Goal: Task Accomplishment & Management: Use online tool/utility

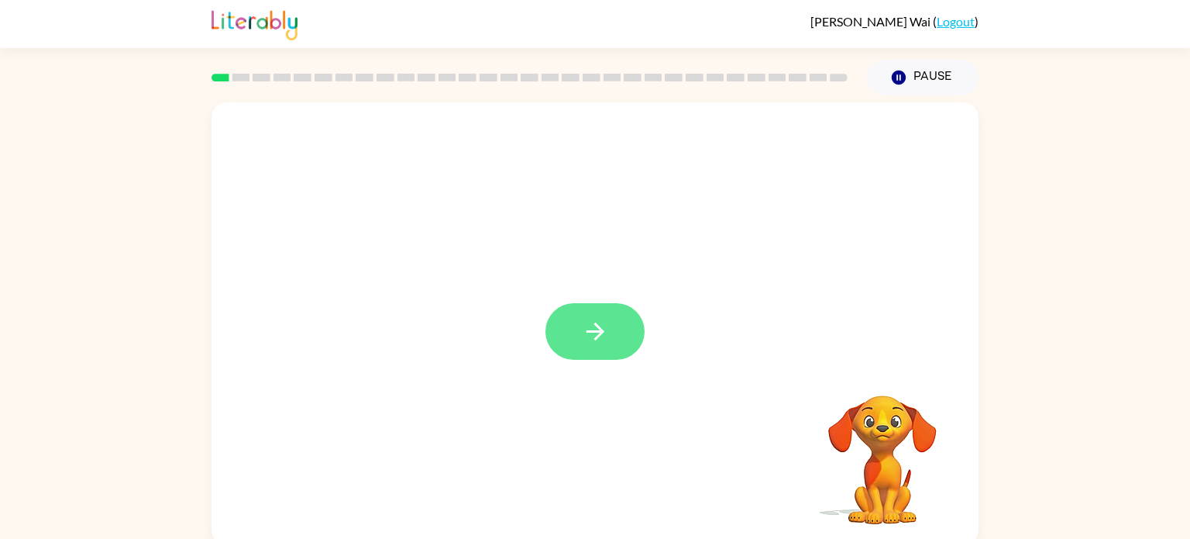
click at [618, 355] on button "button" at bounding box center [595, 331] width 99 height 57
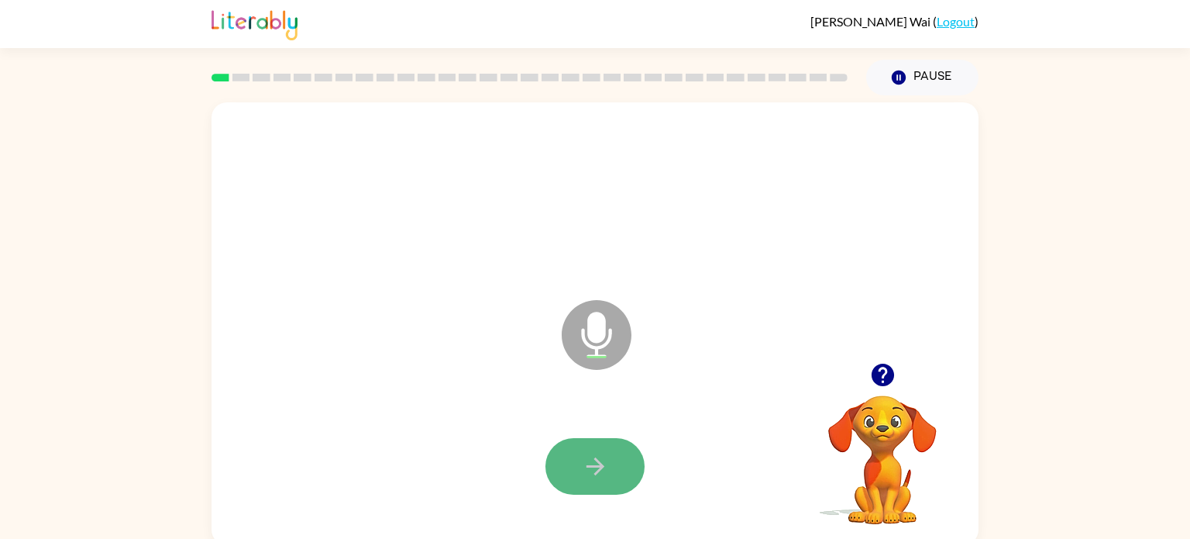
click at [585, 460] on icon "button" at bounding box center [595, 466] width 27 height 27
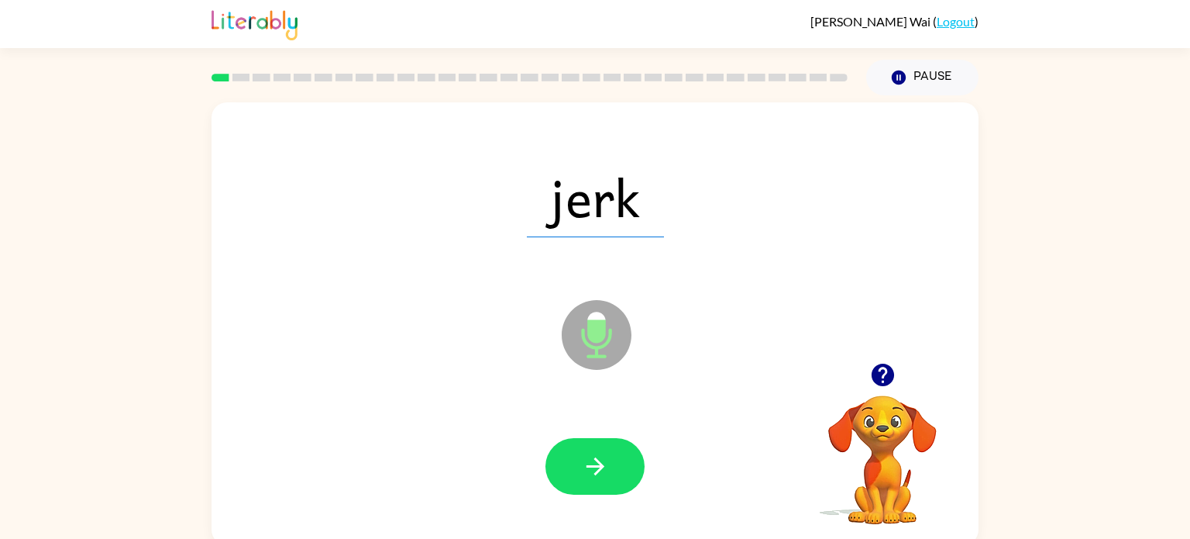
click at [688, 391] on icon "Microphone The Microphone is here when it is your turn to talk" at bounding box center [674, 354] width 232 height 116
click at [611, 443] on button "button" at bounding box center [595, 466] width 99 height 57
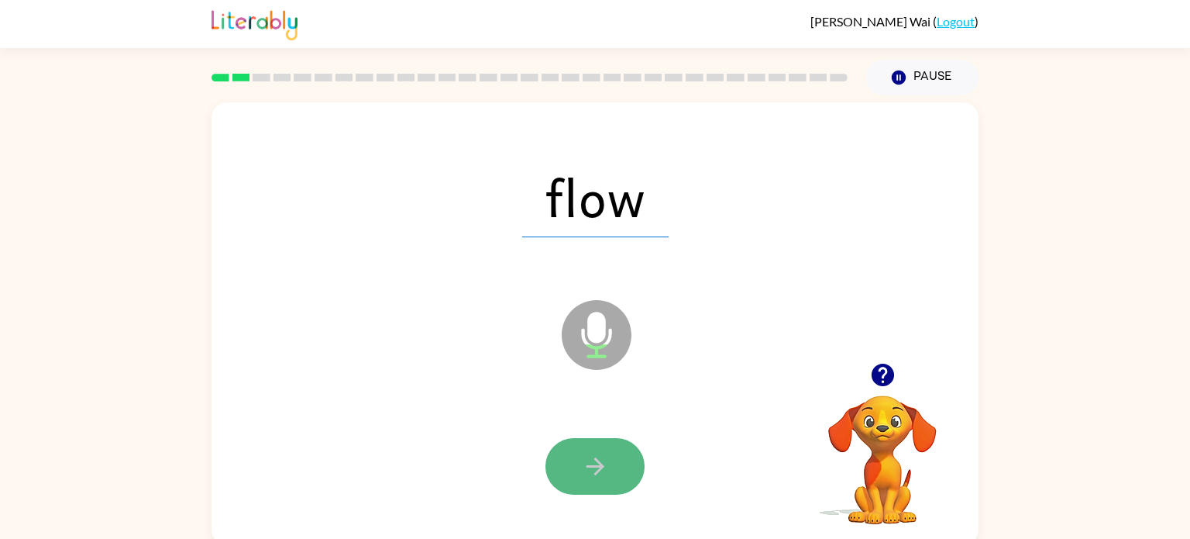
click at [604, 468] on icon "button" at bounding box center [595, 466] width 27 height 27
click at [606, 467] on icon "button" at bounding box center [595, 466] width 27 height 27
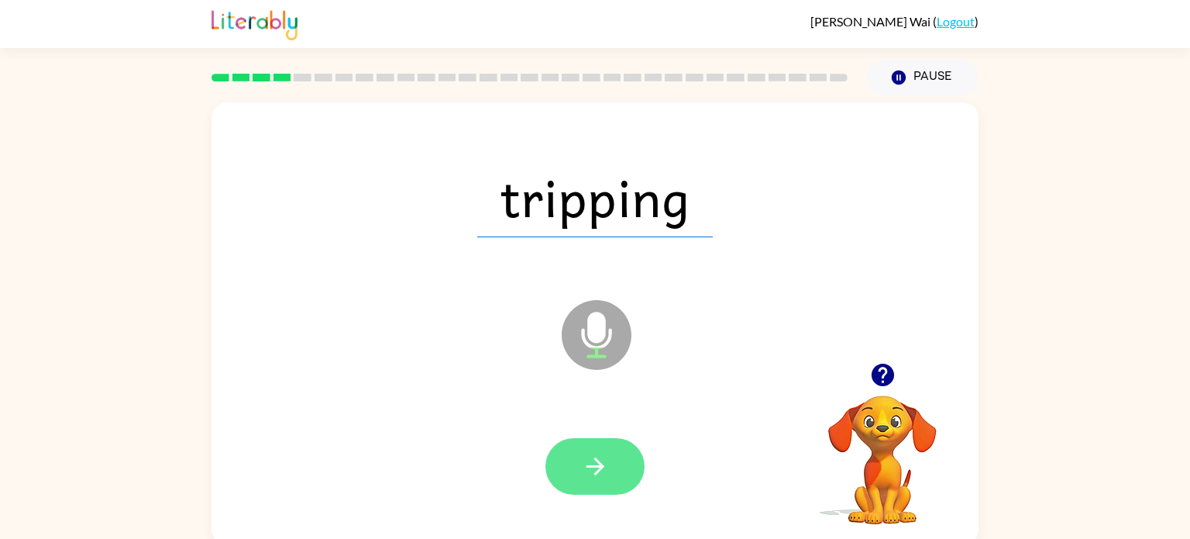
click at [615, 467] on button "button" at bounding box center [595, 466] width 99 height 57
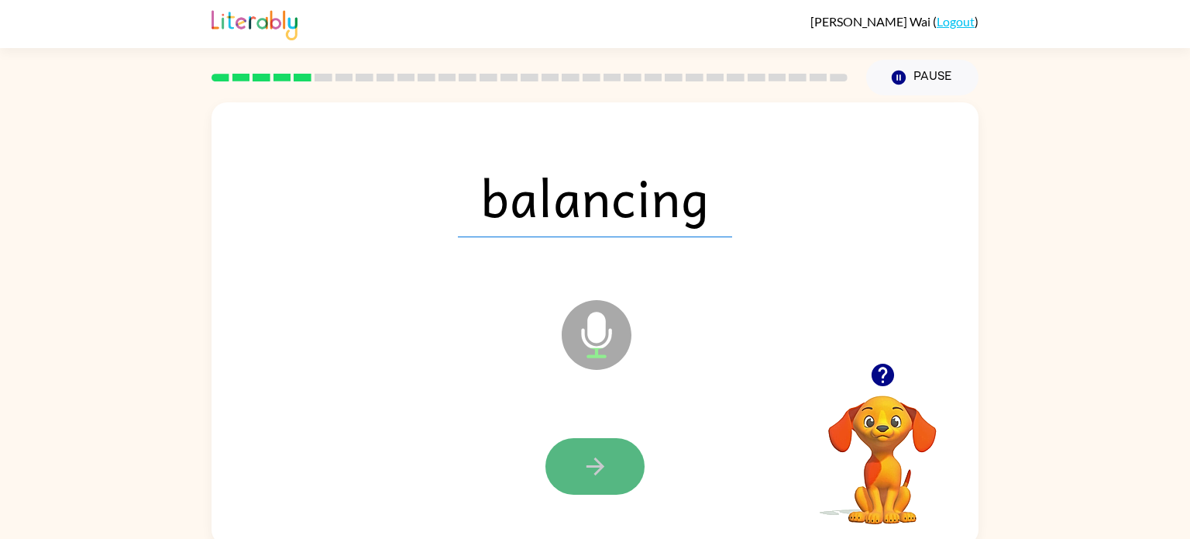
click at [615, 467] on button "button" at bounding box center [595, 466] width 99 height 57
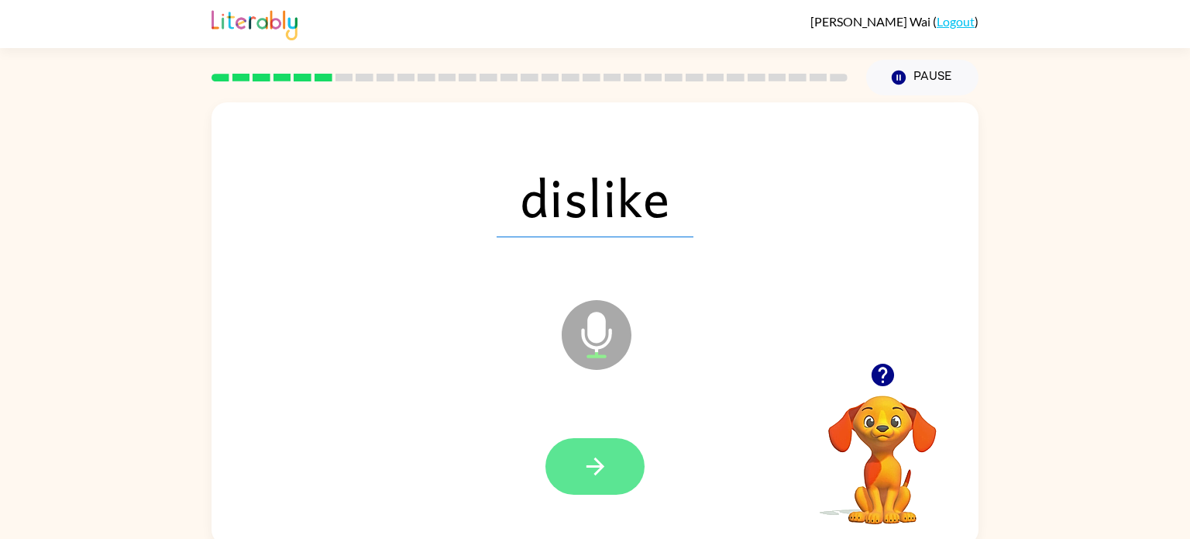
click at [625, 477] on button "button" at bounding box center [595, 466] width 99 height 57
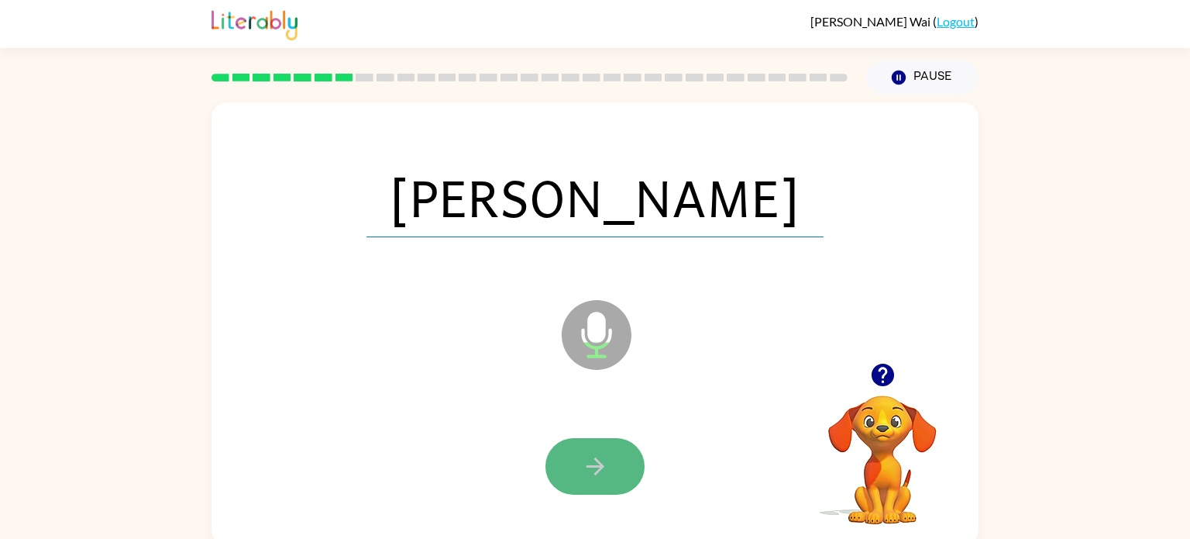
click at [625, 477] on button "button" at bounding box center [595, 466] width 99 height 57
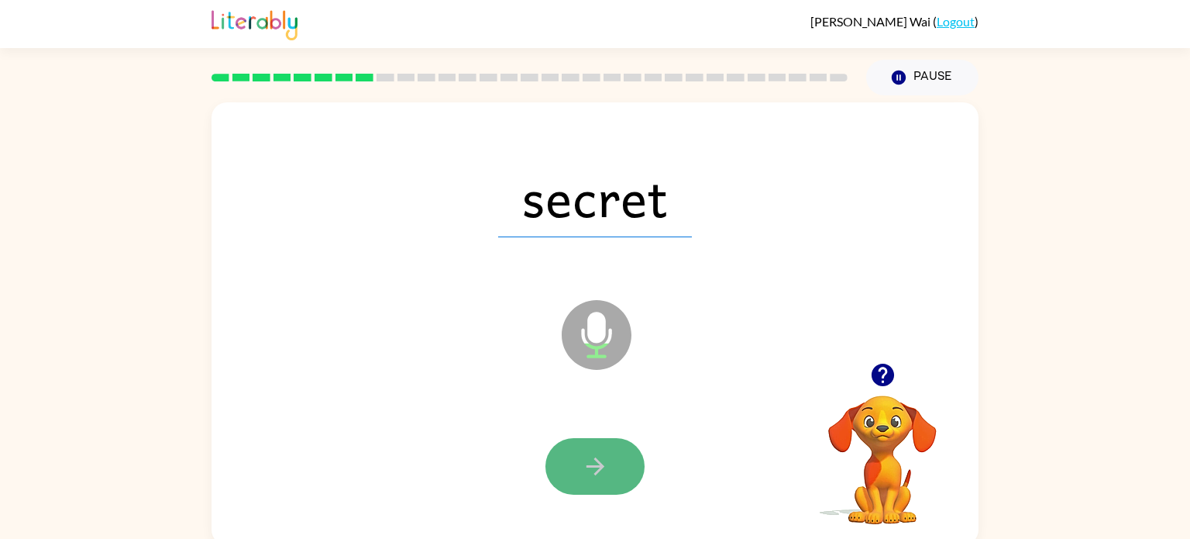
click at [625, 477] on button "button" at bounding box center [595, 466] width 99 height 57
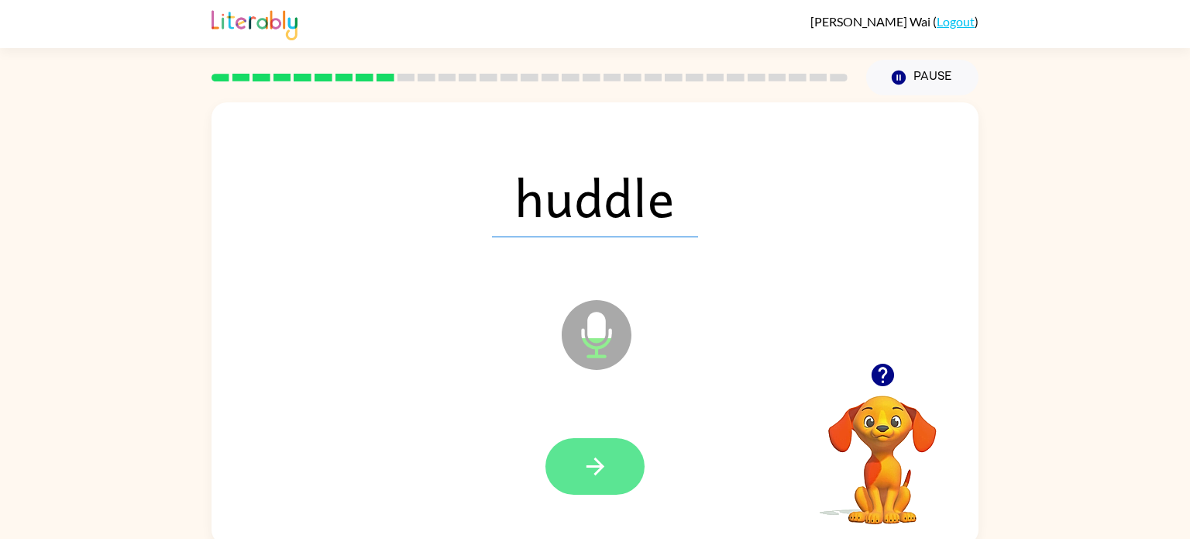
click at [628, 480] on button "button" at bounding box center [595, 466] width 99 height 57
click at [597, 463] on icon "button" at bounding box center [595, 466] width 18 height 18
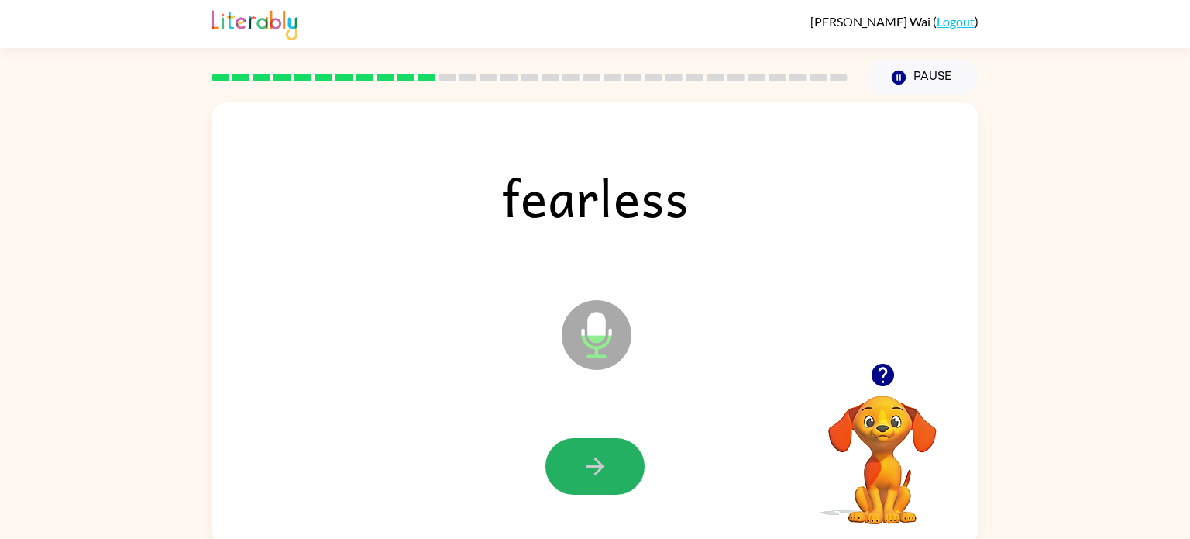
click at [597, 463] on icon "button" at bounding box center [595, 466] width 18 height 18
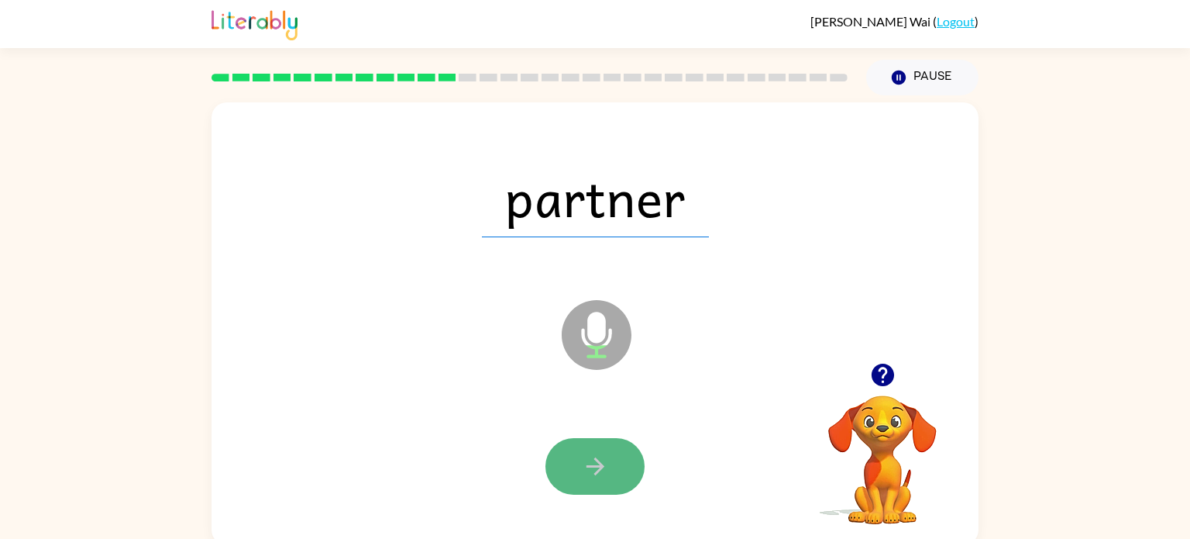
click at [597, 464] on icon "button" at bounding box center [595, 466] width 27 height 27
click at [597, 461] on icon "button" at bounding box center [595, 466] width 18 height 18
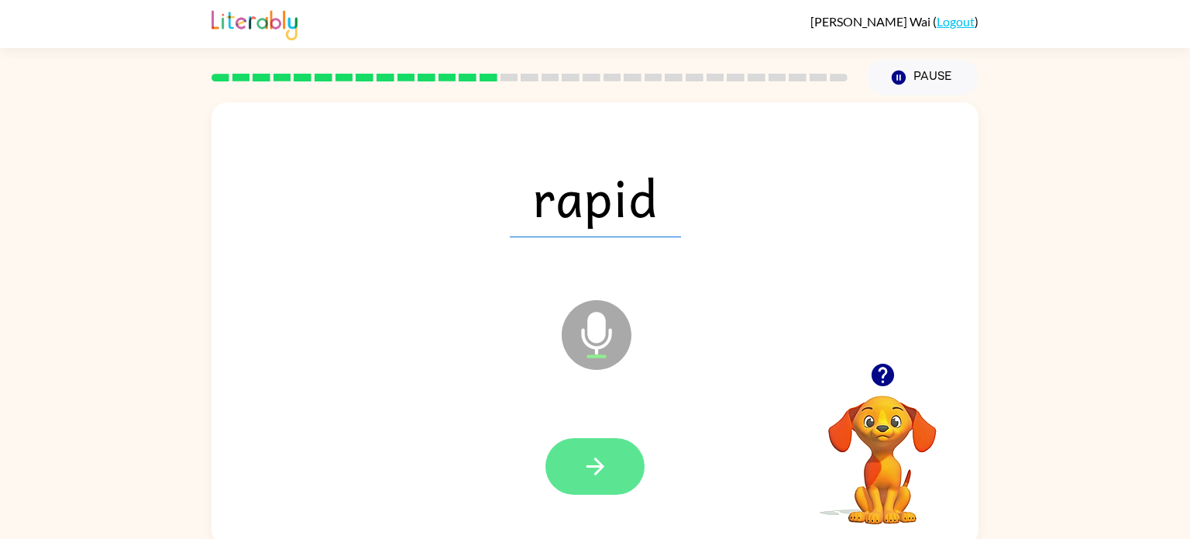
click at [597, 461] on icon "button" at bounding box center [595, 466] width 18 height 18
click at [594, 458] on icon "button" at bounding box center [595, 466] width 18 height 18
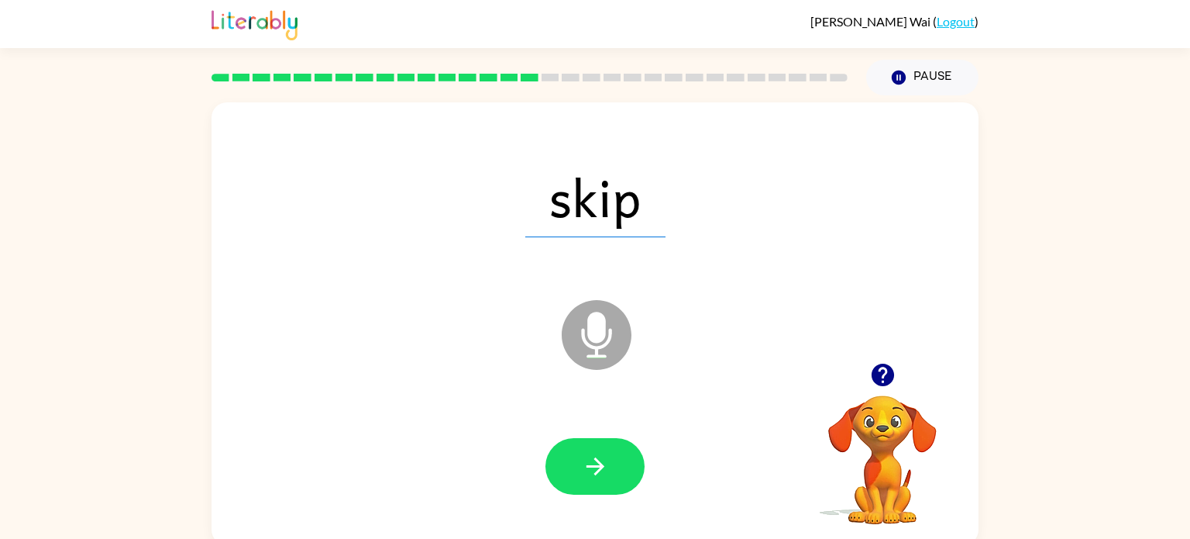
click at [594, 458] on icon "button" at bounding box center [595, 466] width 18 height 18
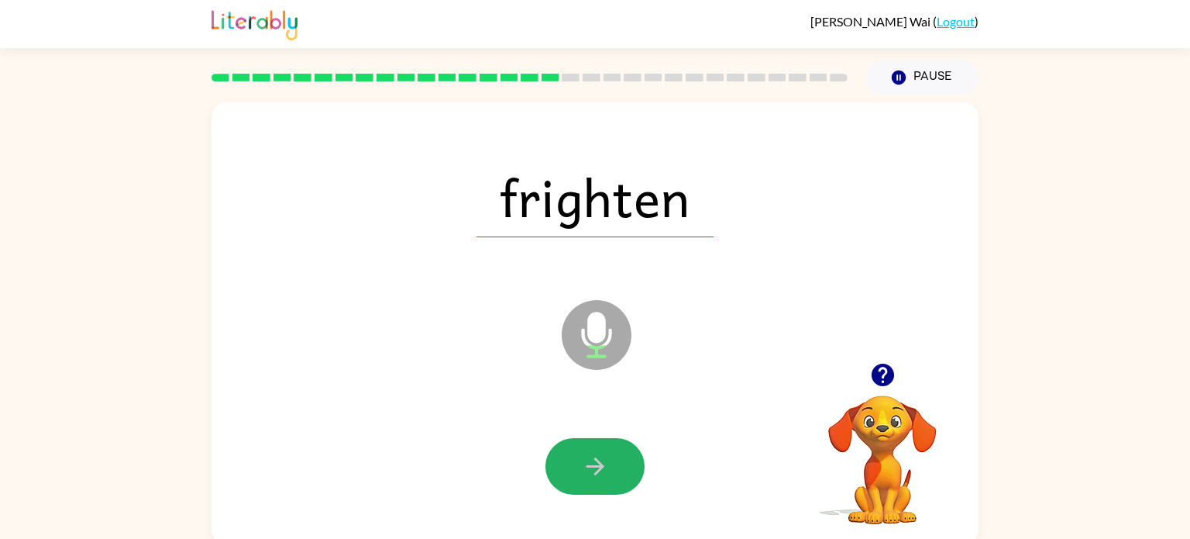
click at [594, 458] on icon "button" at bounding box center [595, 466] width 18 height 18
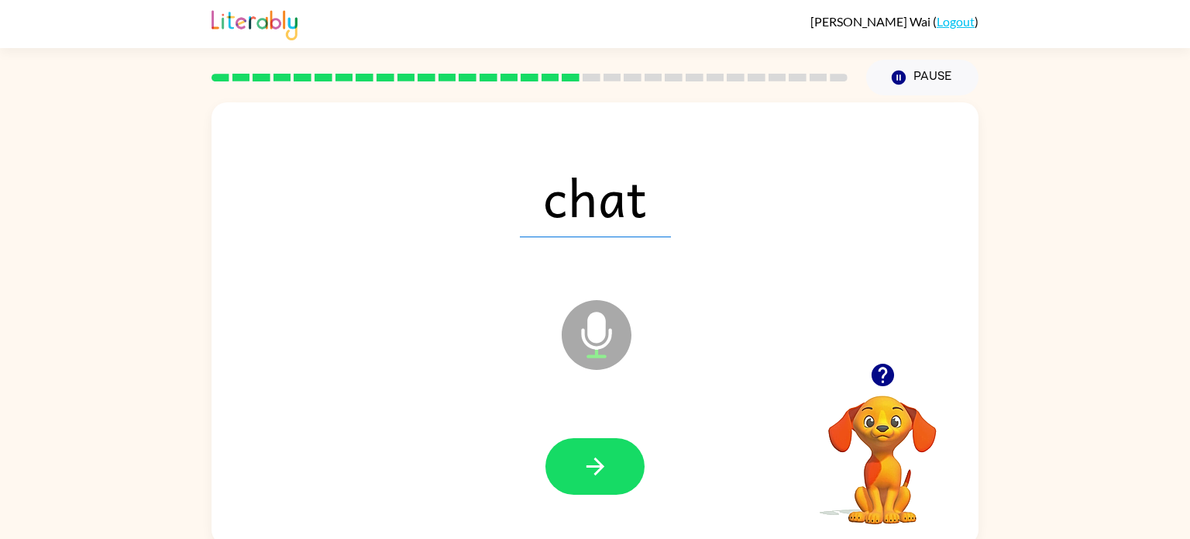
click at [594, 458] on icon "button" at bounding box center [595, 466] width 18 height 18
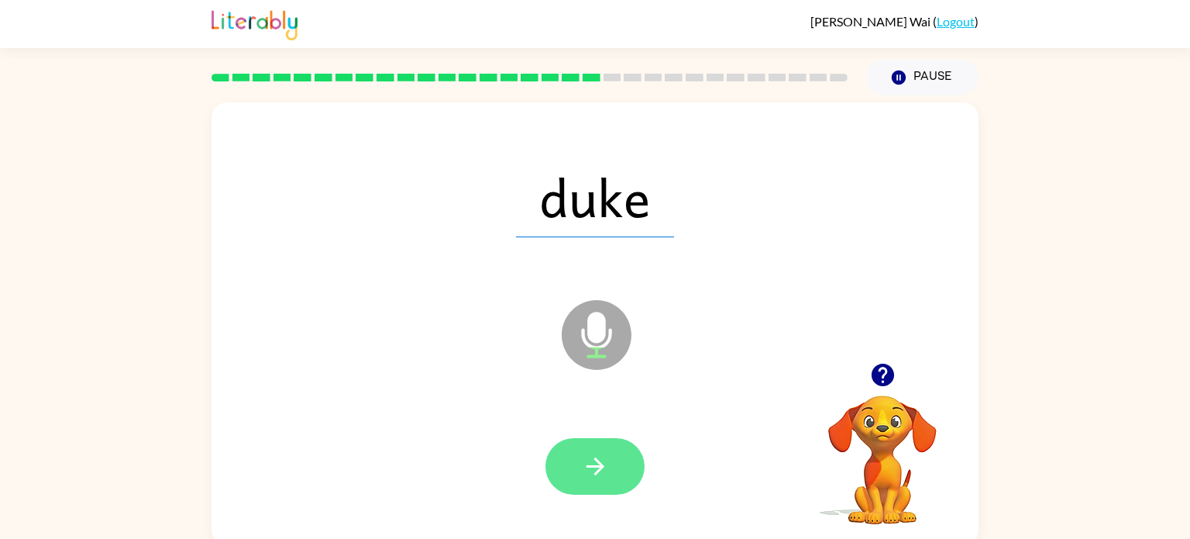
click at [595, 460] on icon "button" at bounding box center [595, 466] width 18 height 18
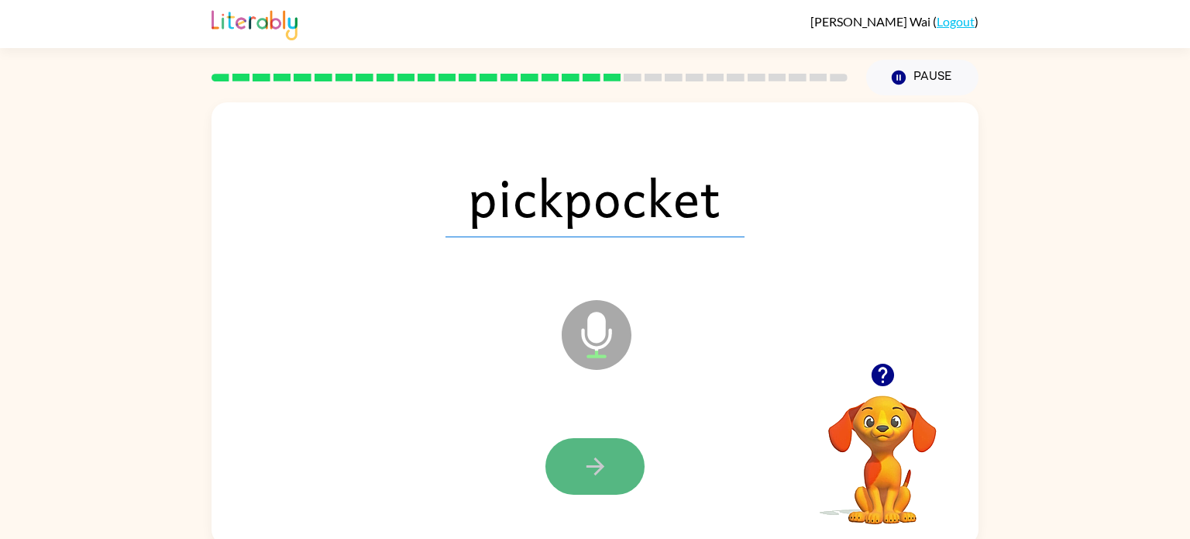
click at [594, 459] on icon "button" at bounding box center [595, 466] width 18 height 18
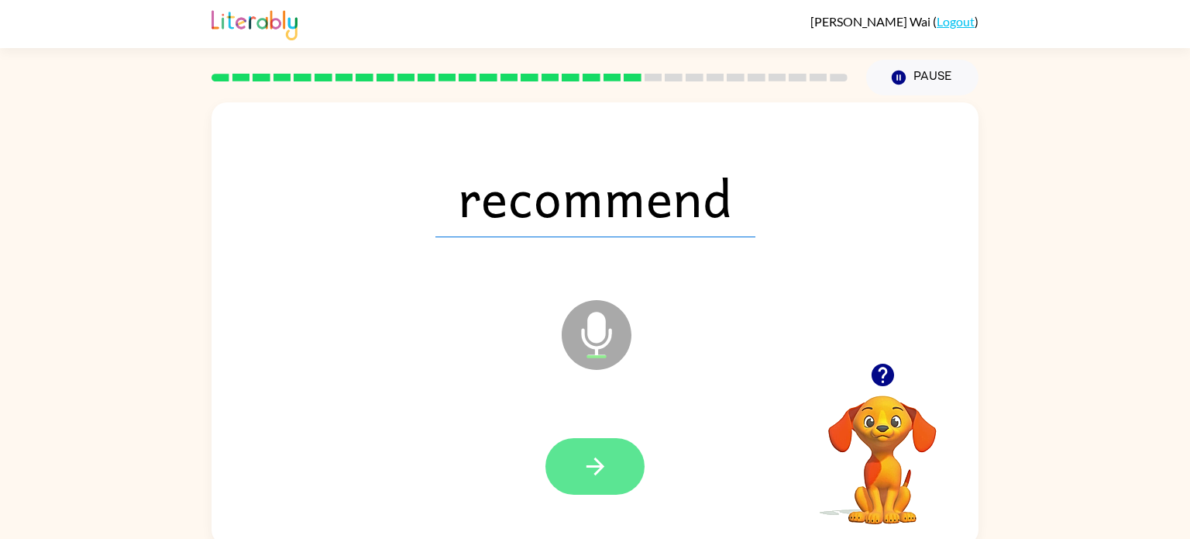
click at [594, 459] on icon "button" at bounding box center [595, 466] width 18 height 18
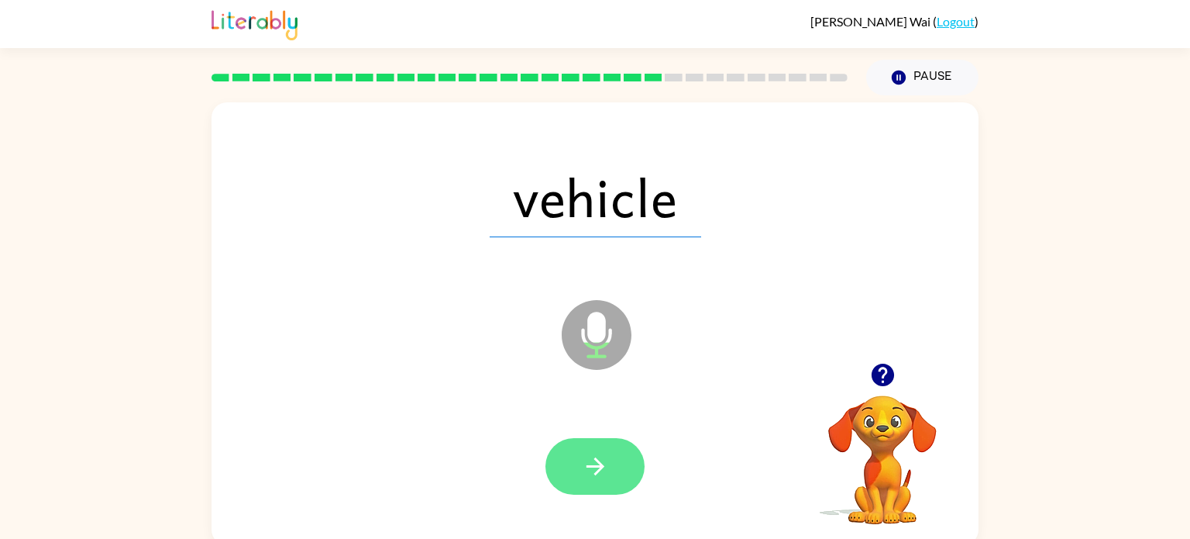
click at [594, 459] on icon "button" at bounding box center [595, 466] width 18 height 18
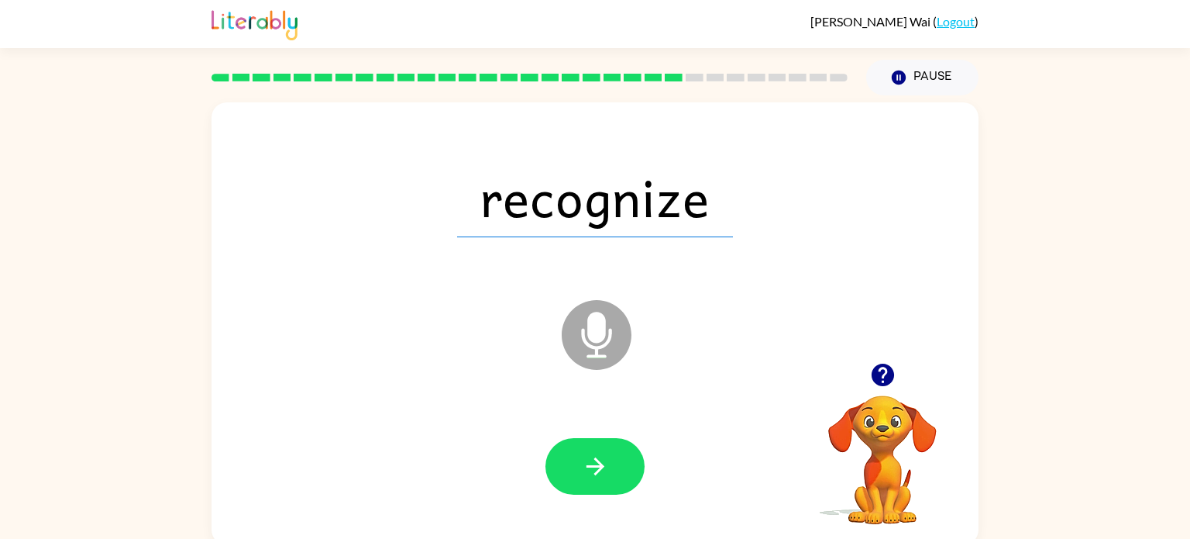
click at [594, 459] on icon "button" at bounding box center [595, 466] width 18 height 18
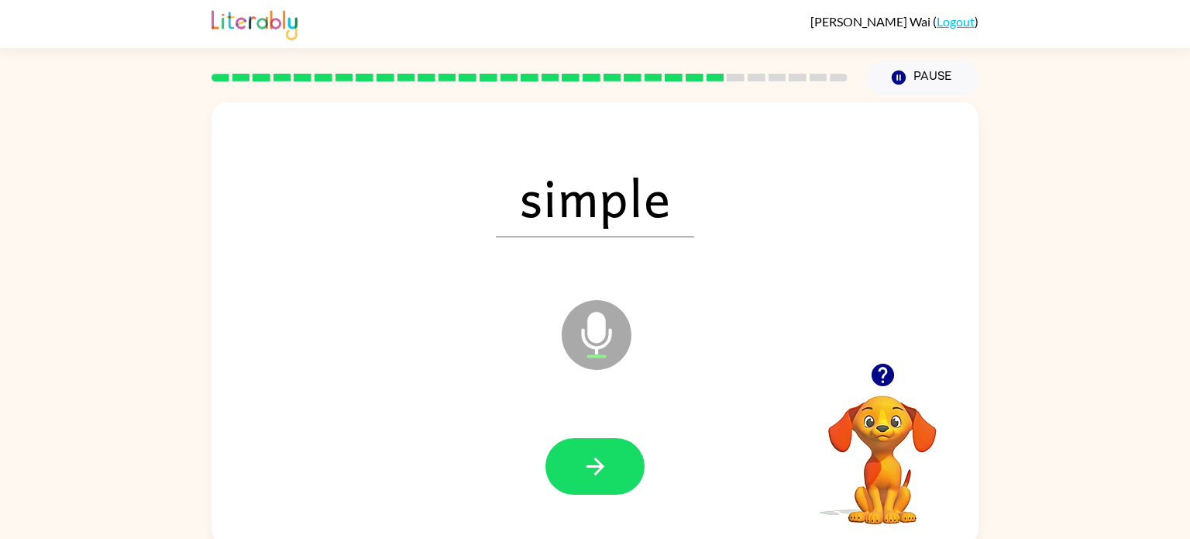
click at [594, 459] on icon "button" at bounding box center [595, 466] width 18 height 18
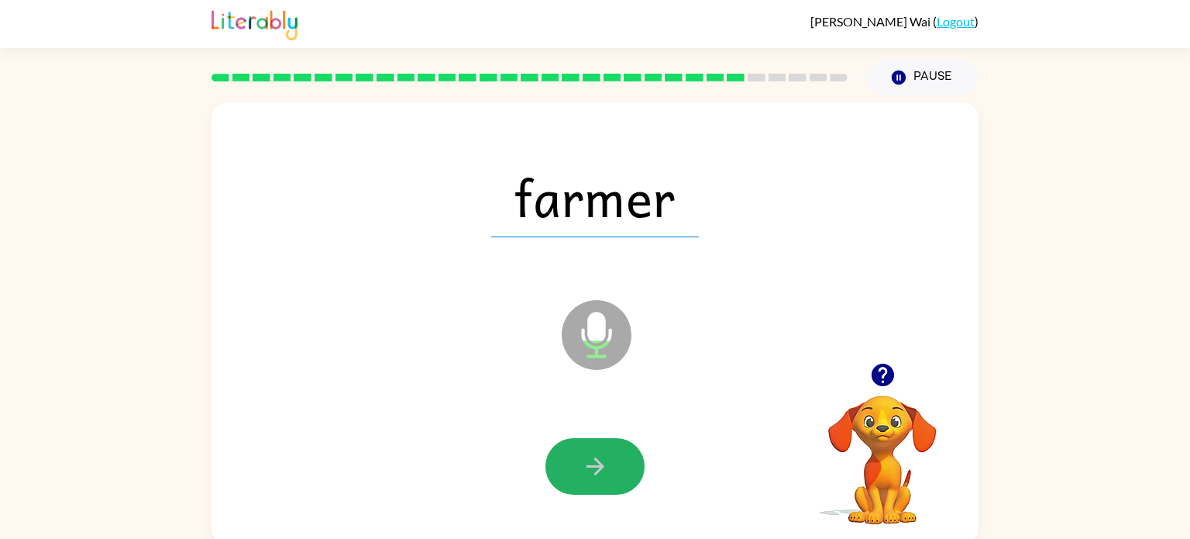
click at [594, 459] on icon "button" at bounding box center [595, 466] width 18 height 18
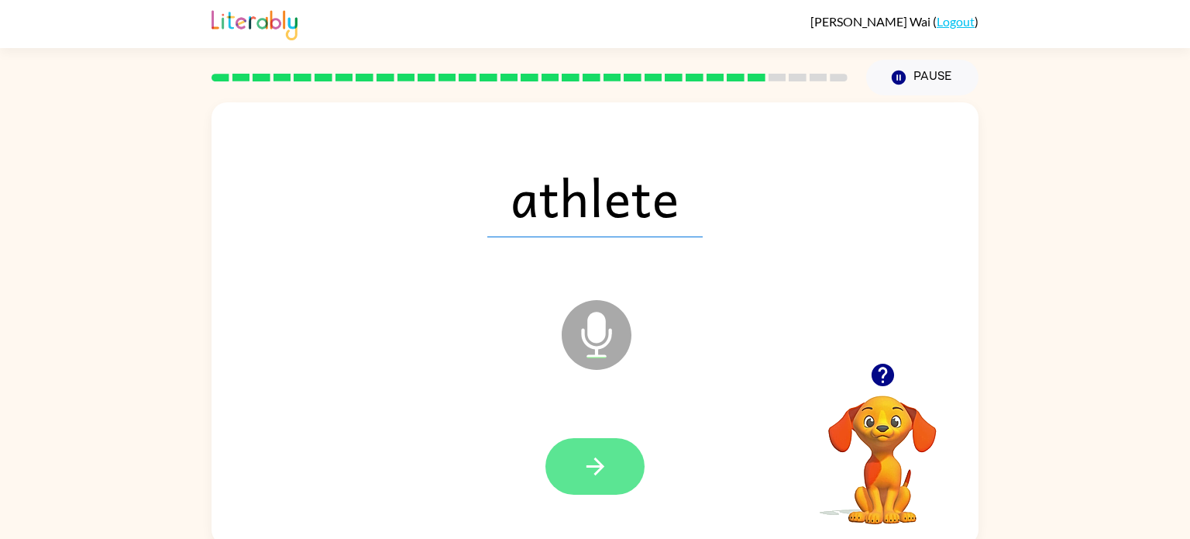
click at [594, 459] on icon "button" at bounding box center [595, 466] width 18 height 18
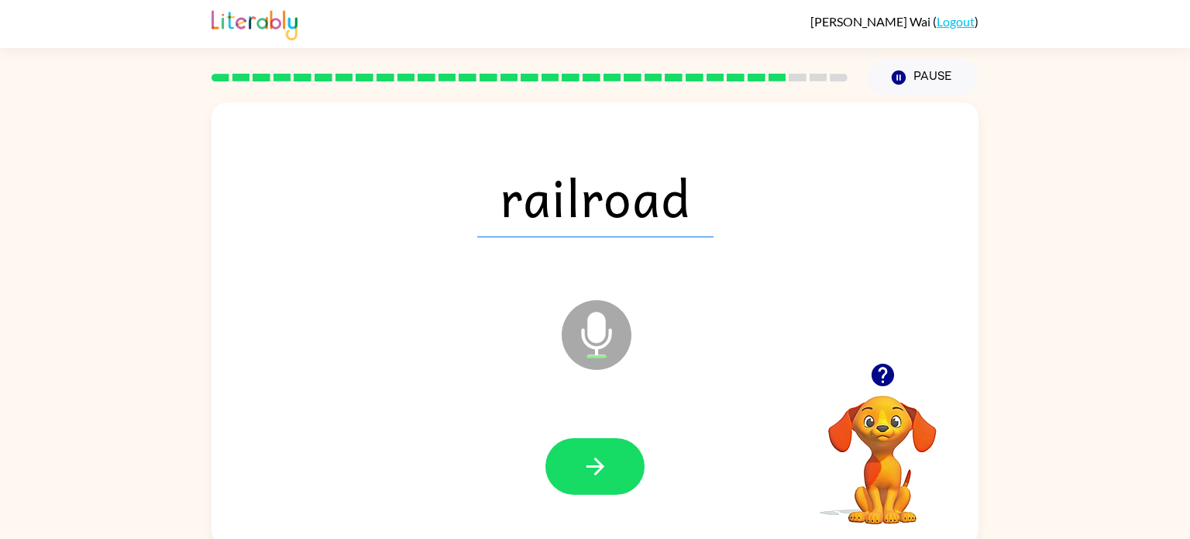
click at [594, 459] on icon "button" at bounding box center [595, 466] width 18 height 18
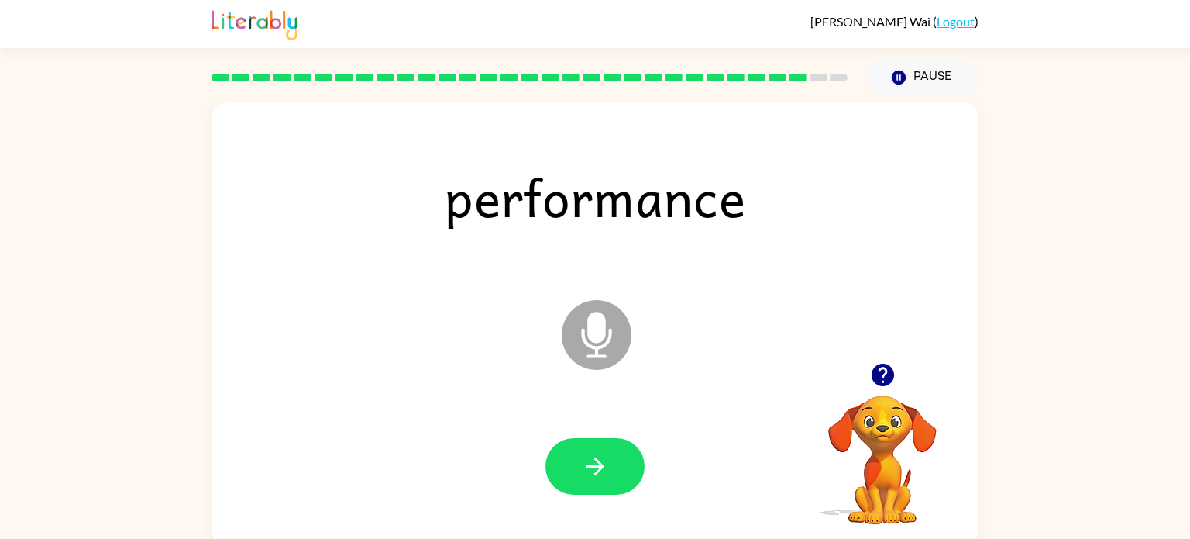
click at [594, 459] on icon "button" at bounding box center [595, 466] width 18 height 18
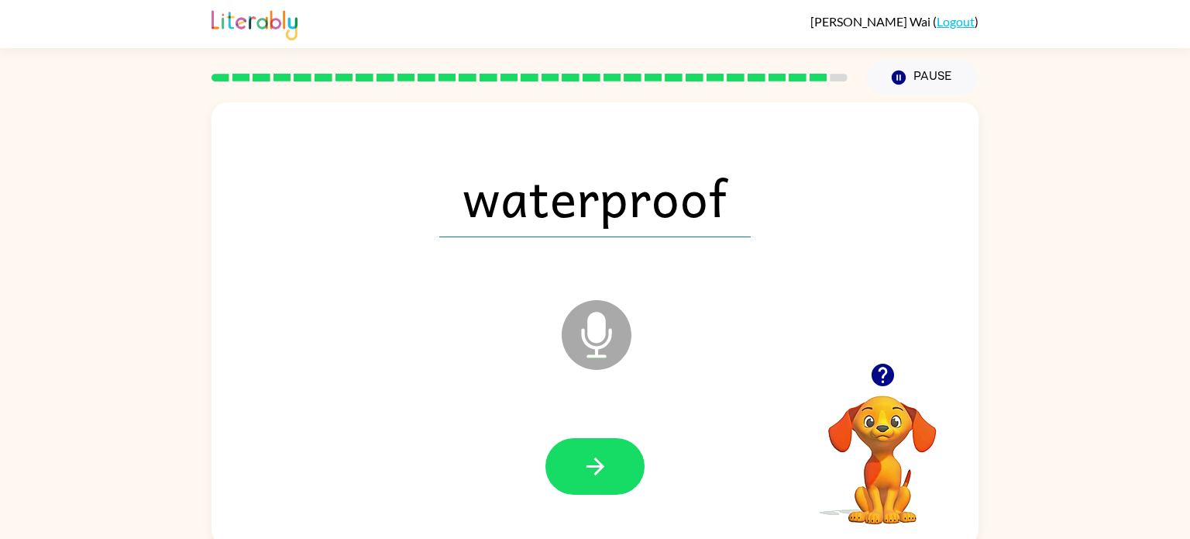
click at [594, 459] on icon "button" at bounding box center [595, 466] width 18 height 18
